Goal: Browse casually: Explore the website without a specific task or goal

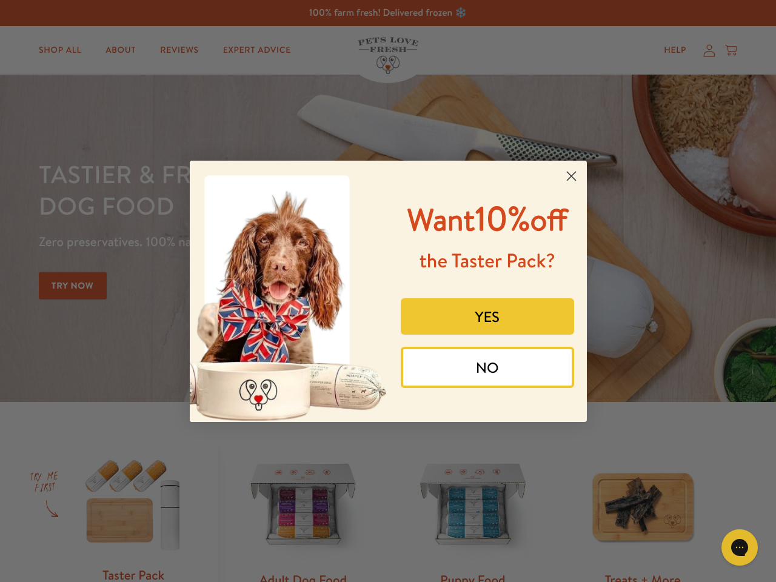
click at [388, 291] on div "Want 10% off the Taster Pack? YES NO" at bounding box center [483, 291] width 190 height 237
click at [571, 176] on icon "Close dialog" at bounding box center [571, 175] width 8 height 8
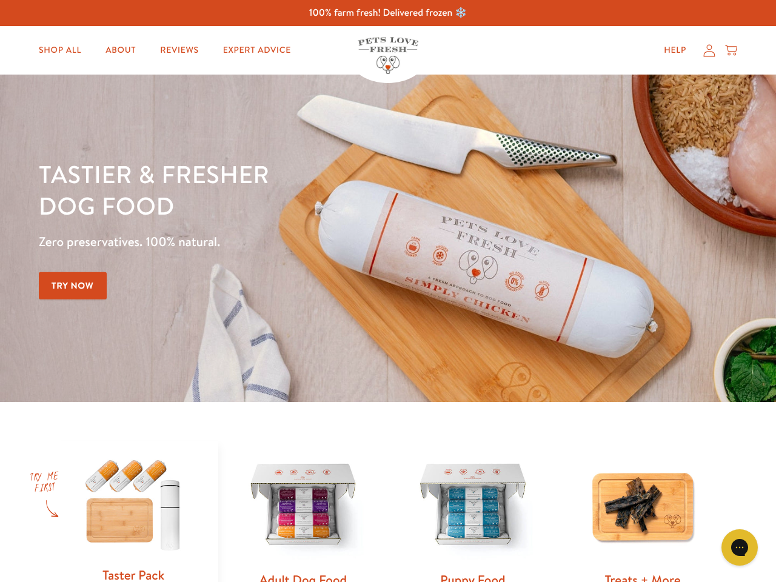
click at [487, 316] on div "YES" at bounding box center [487, 338] width 181 height 61
click at [487, 367] on img at bounding box center [388, 238] width 776 height 327
click at [750, 547] on div "Gorgias live chat" at bounding box center [739, 547] width 24 height 24
